Goal: Information Seeking & Learning: Learn about a topic

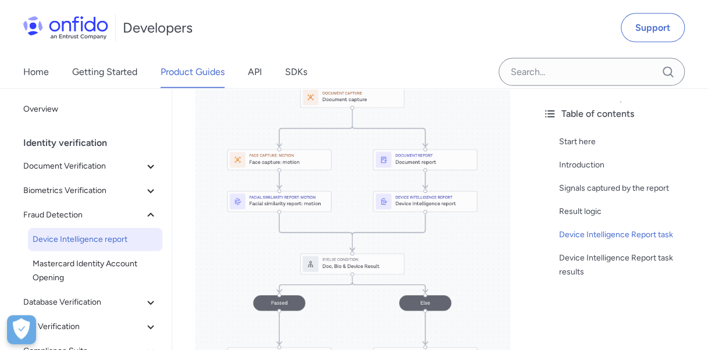
scroll to position [1225, 0]
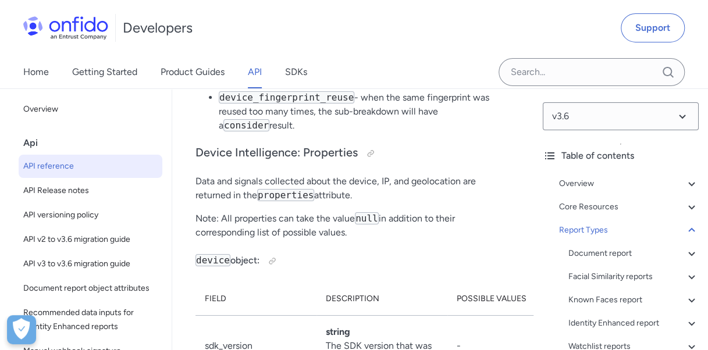
scroll to position [115772, 0]
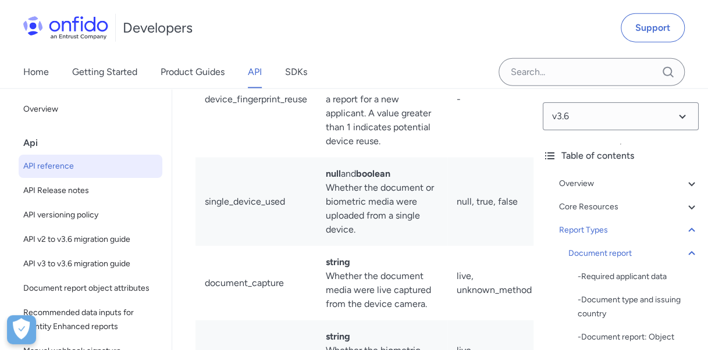
scroll to position [57801, 0]
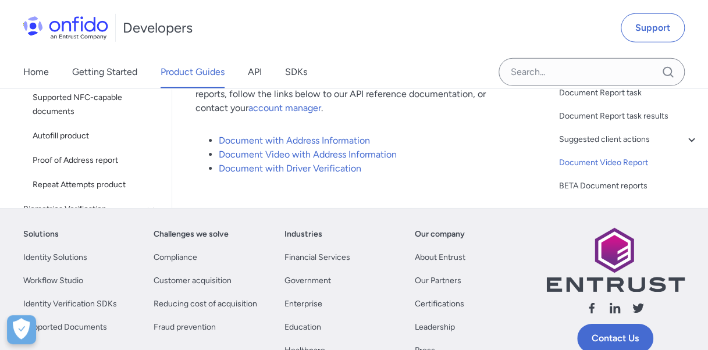
scroll to position [373, 0]
